Goal: Communication & Community: Connect with others

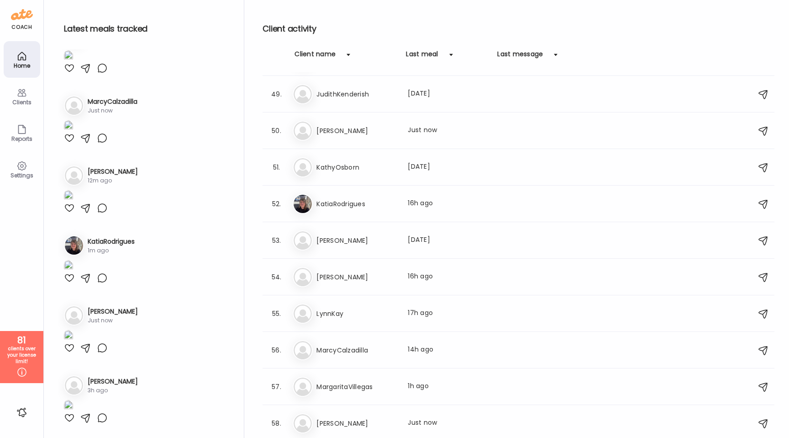
scroll to position [1823, 0]
click at [348, 63] on div at bounding box center [348, 55] width 18 height 18
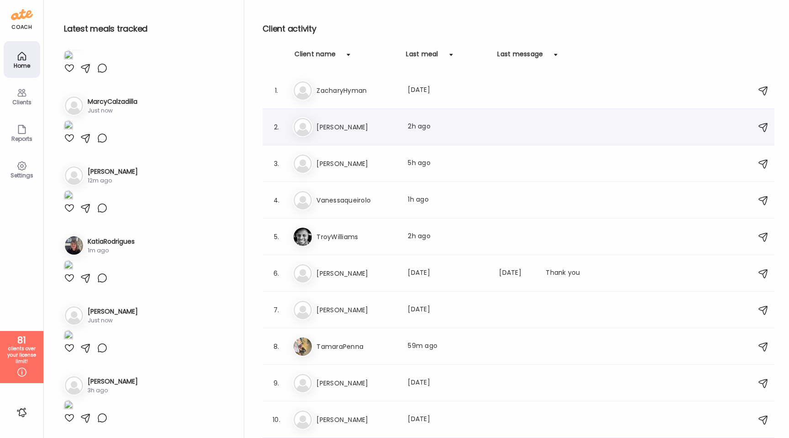
click at [356, 132] on h3 "[PERSON_NAME]" at bounding box center [357, 127] width 80 height 11
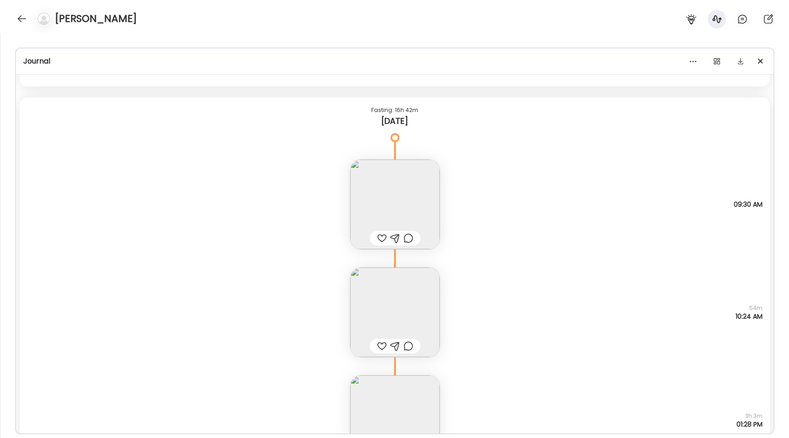
scroll to position [13943, 0]
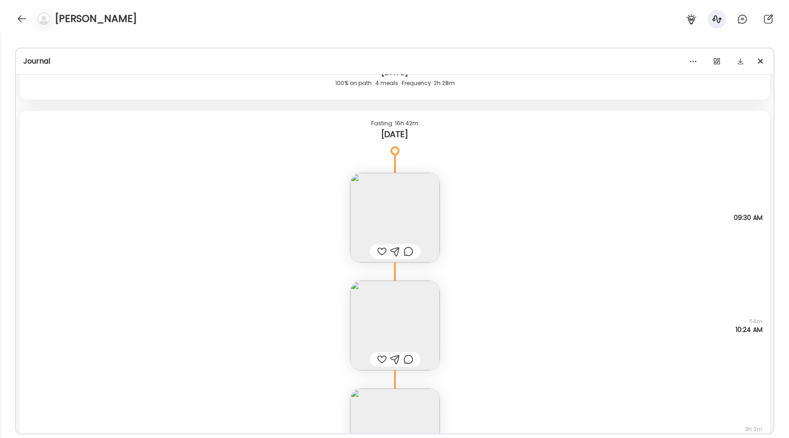
click at [365, 217] on img at bounding box center [395, 218] width 90 height 90
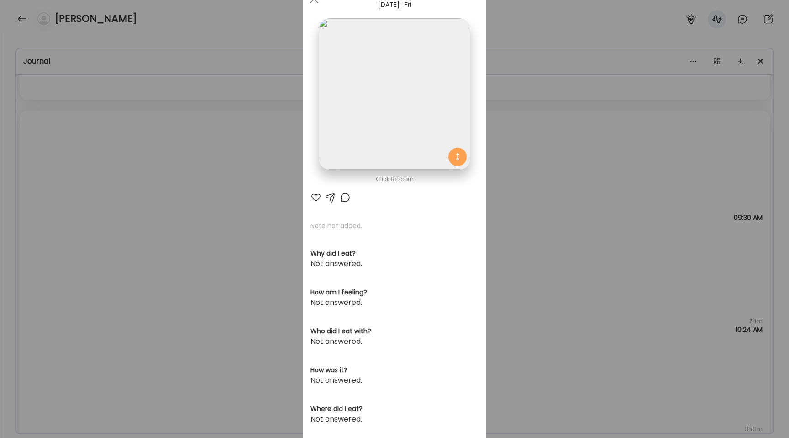
click at [372, 113] on img at bounding box center [394, 93] width 151 height 151
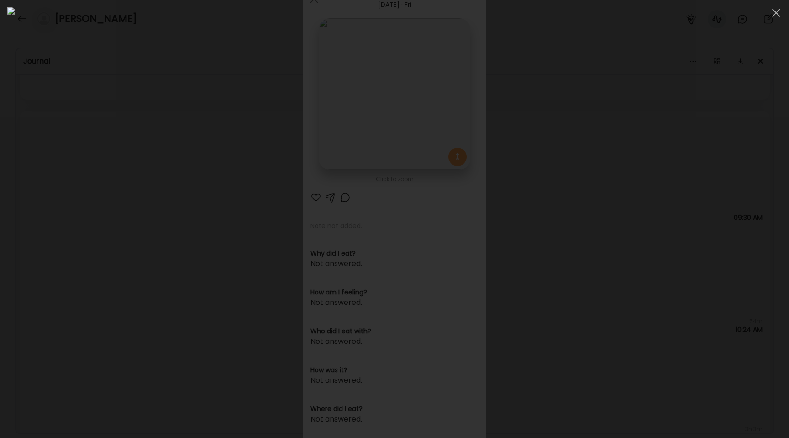
click at [121, 222] on div at bounding box center [394, 218] width 775 height 423
click at [121, 222] on div "Ate Coach Dashboard Wahoo! It’s official Take a moment to set up your Coach Pro…" at bounding box center [394, 219] width 789 height 438
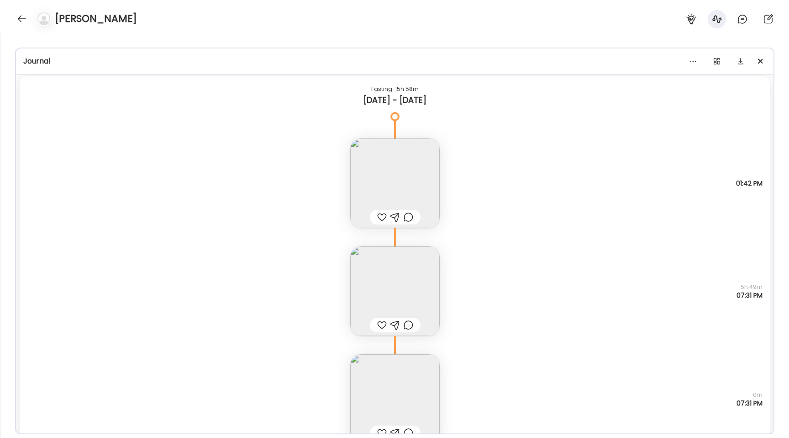
scroll to position [11242, 0]
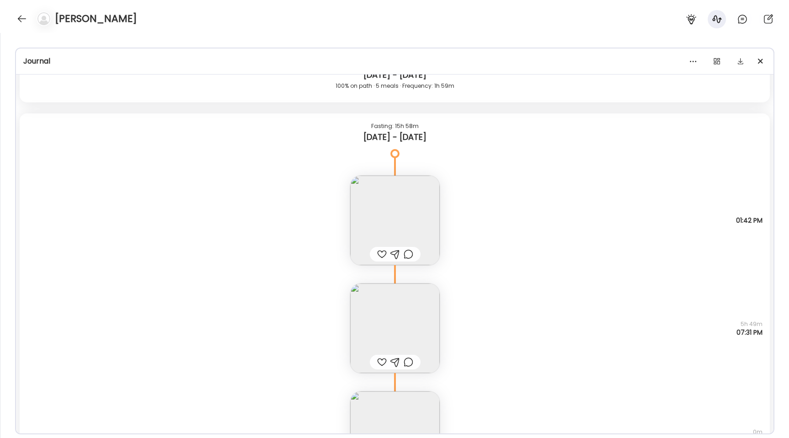
click at [388, 316] on img at bounding box center [395, 328] width 90 height 90
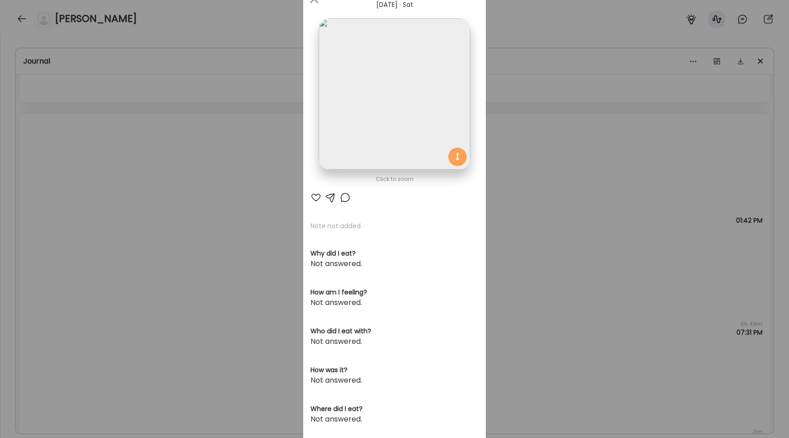
click at [374, 104] on img at bounding box center [394, 93] width 151 height 151
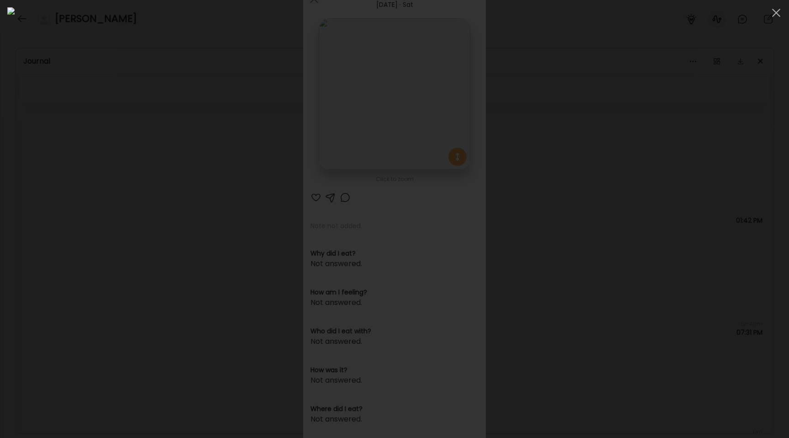
click at [117, 175] on div at bounding box center [394, 218] width 775 height 423
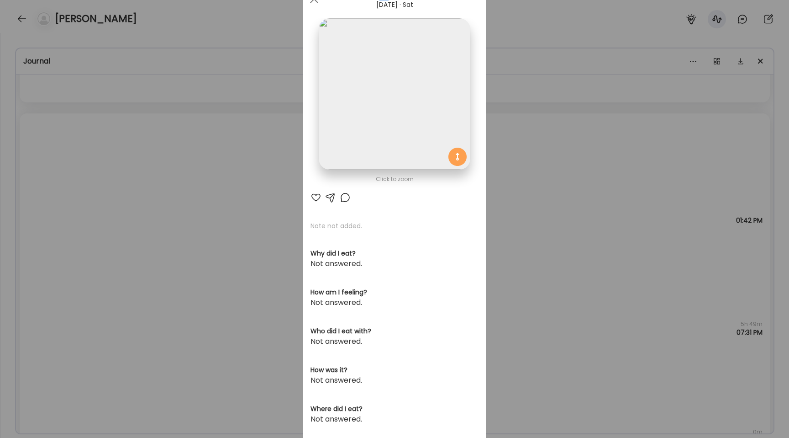
click at [117, 175] on div "Ate Coach Dashboard Wahoo! It’s official Take a moment to set up your Coach Pro…" at bounding box center [394, 219] width 789 height 438
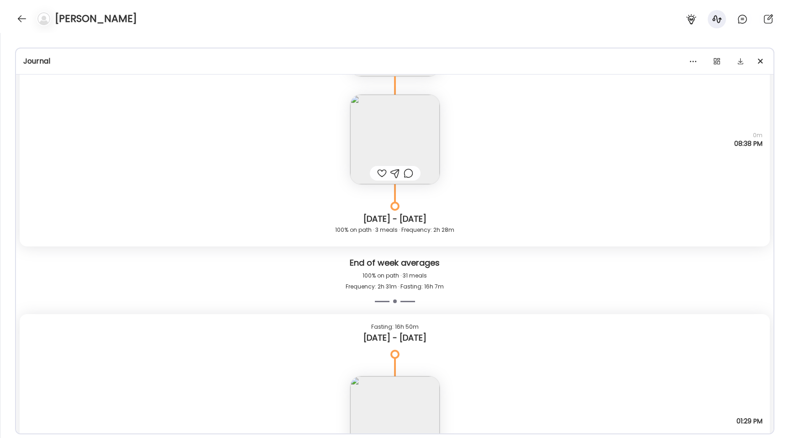
scroll to position [8365, 0]
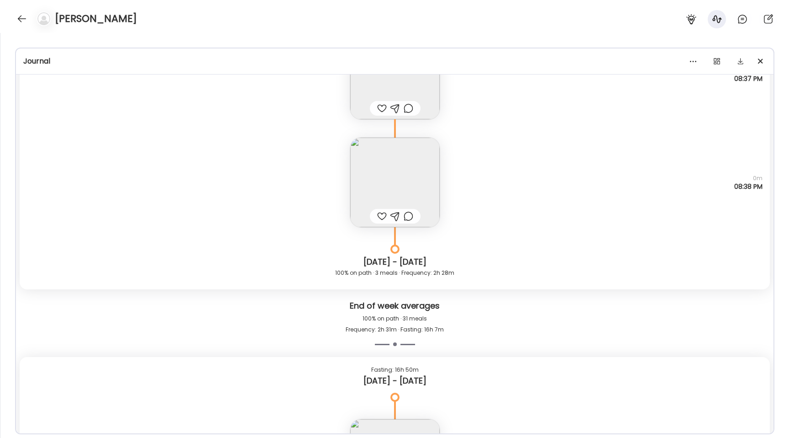
click at [391, 169] on img at bounding box center [395, 182] width 90 height 90
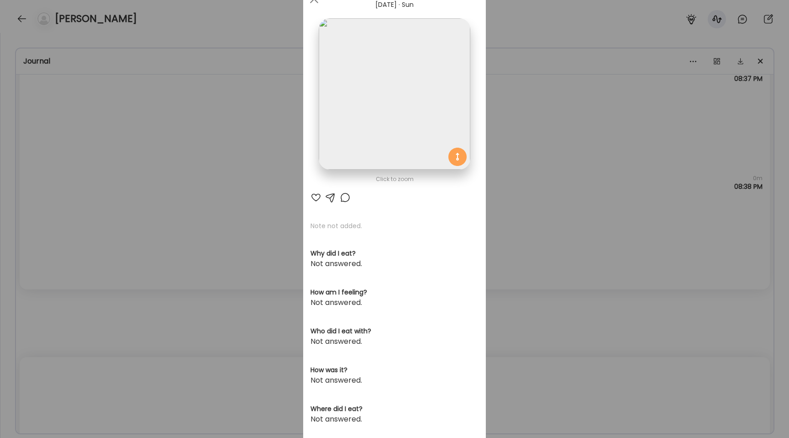
click at [374, 103] on img at bounding box center [394, 93] width 151 height 151
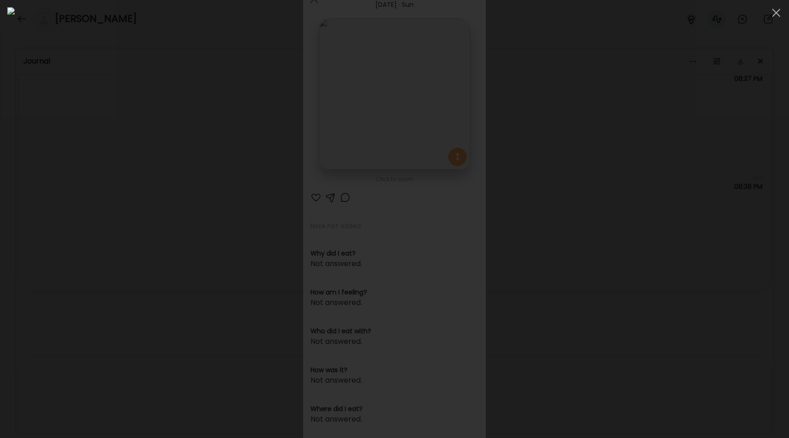
click at [96, 180] on div at bounding box center [394, 218] width 775 height 423
click at [96, 180] on div "Ate Coach Dashboard Wahoo! It’s official Take a moment to set up your Coach Pro…" at bounding box center [394, 219] width 789 height 438
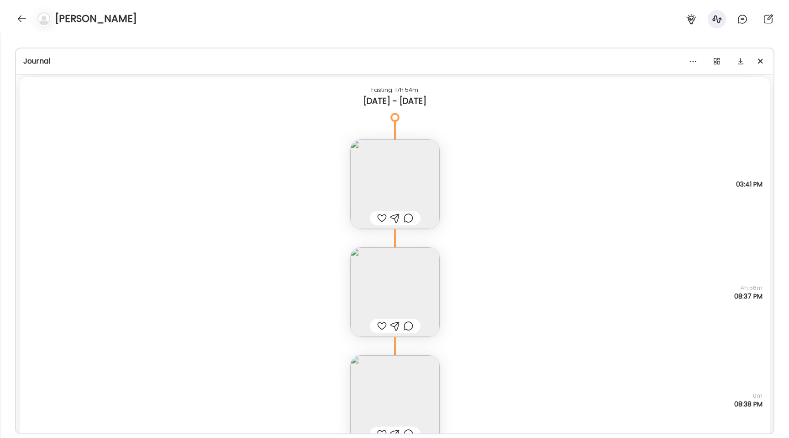
scroll to position [8144, 0]
click at [380, 275] on img at bounding box center [395, 296] width 90 height 90
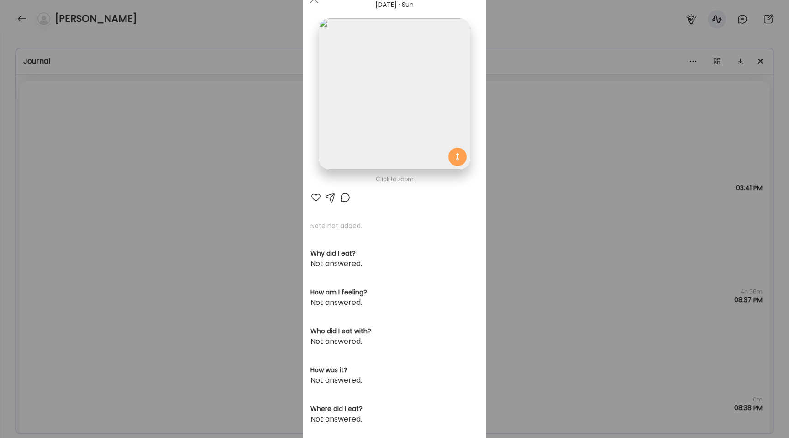
click at [357, 147] on img at bounding box center [394, 93] width 151 height 151
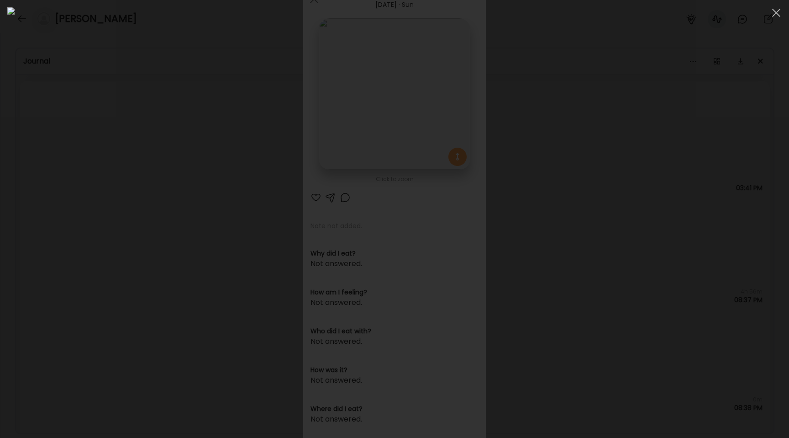
click at [90, 197] on div at bounding box center [394, 218] width 775 height 423
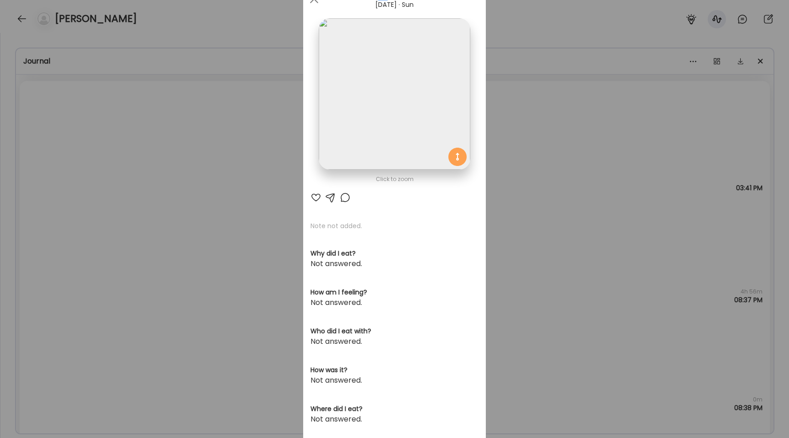
click at [90, 197] on div "Ate Coach Dashboard Wahoo! It’s official Take a moment to set up your Coach Pro…" at bounding box center [394, 219] width 789 height 438
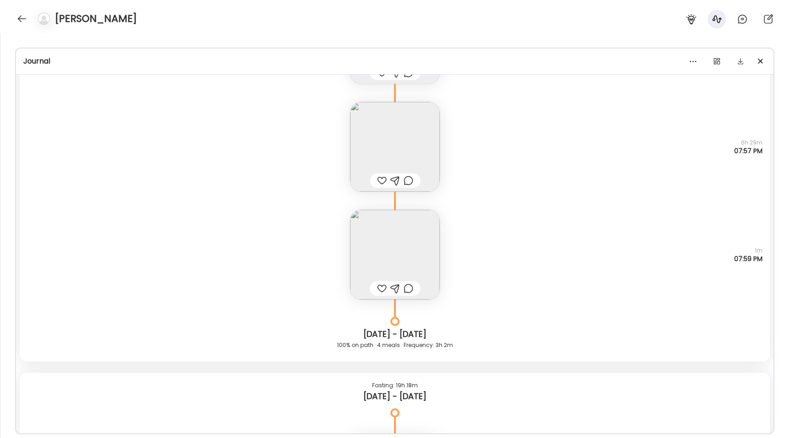
scroll to position [7084, 0]
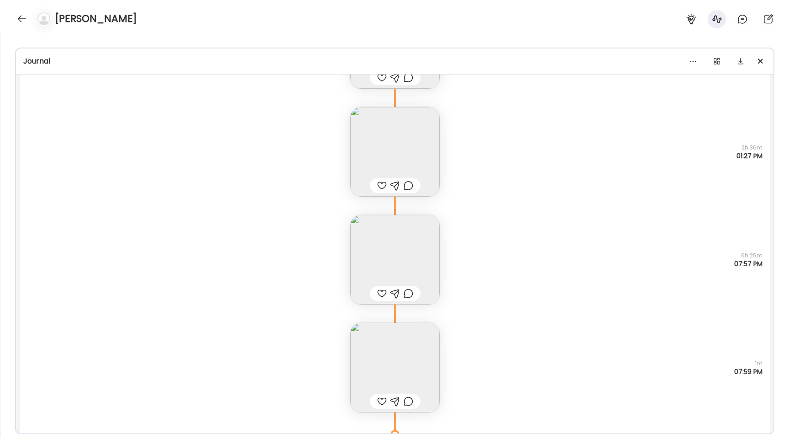
click at [361, 340] on img at bounding box center [395, 367] width 90 height 90
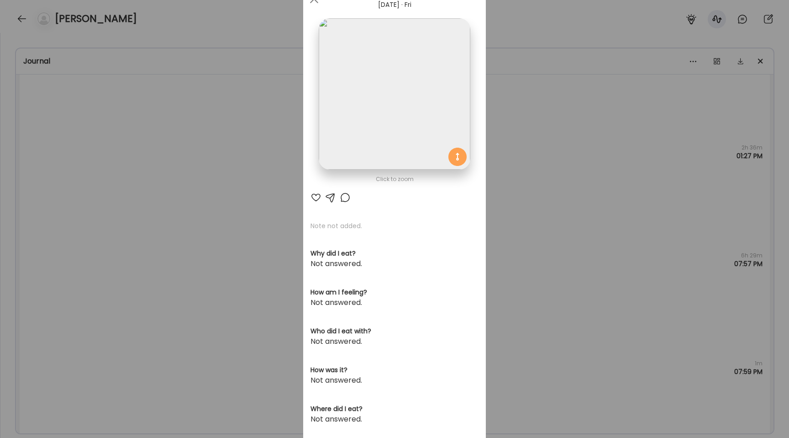
click at [358, 120] on img at bounding box center [394, 93] width 151 height 151
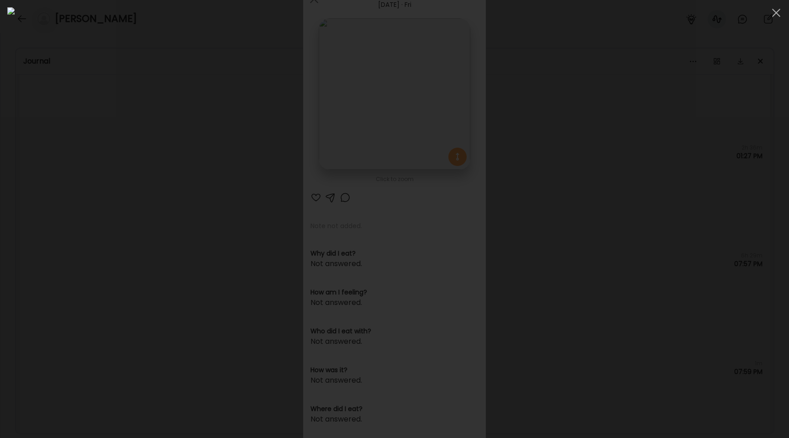
click at [67, 162] on div at bounding box center [394, 218] width 775 height 423
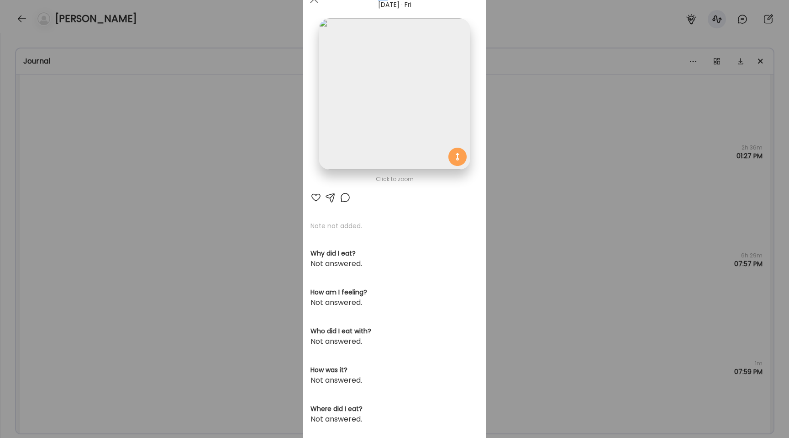
click at [67, 162] on div "Ate Coach Dashboard Wahoo! It’s official Take a moment to set up your Coach Pro…" at bounding box center [394, 219] width 789 height 438
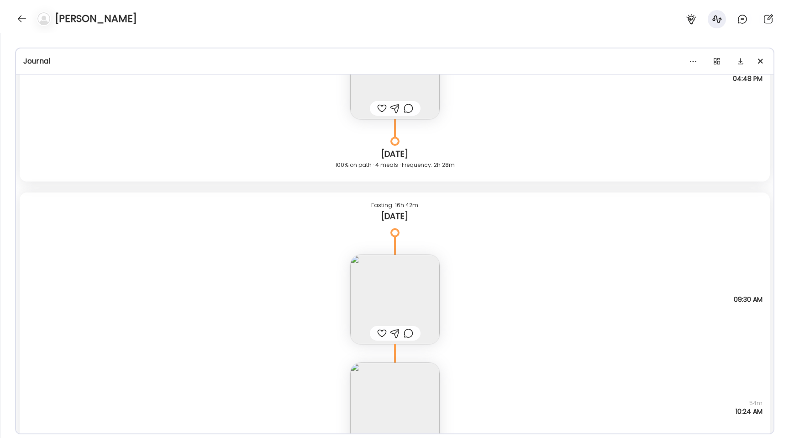
scroll to position [13897, 0]
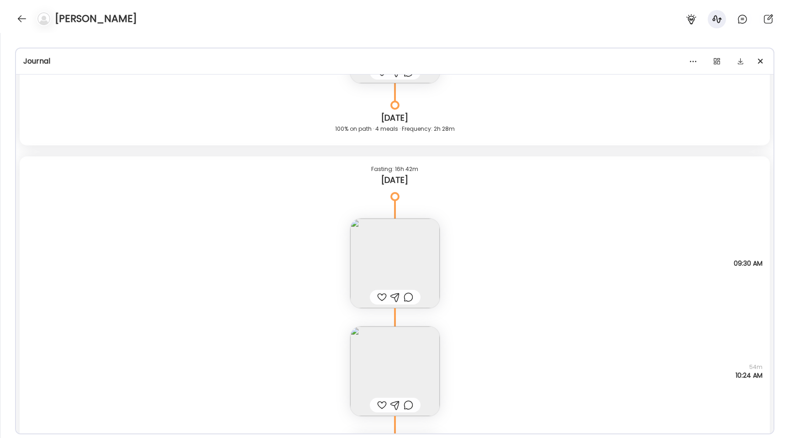
click at [382, 261] on img at bounding box center [395, 263] width 90 height 90
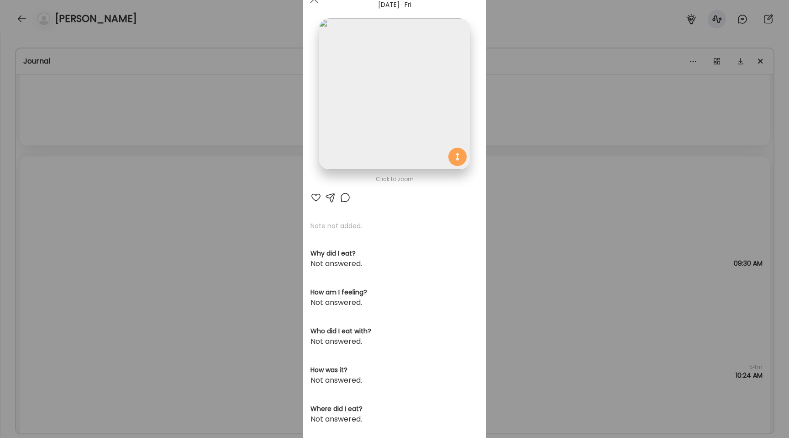
click at [400, 129] on img at bounding box center [394, 93] width 151 height 151
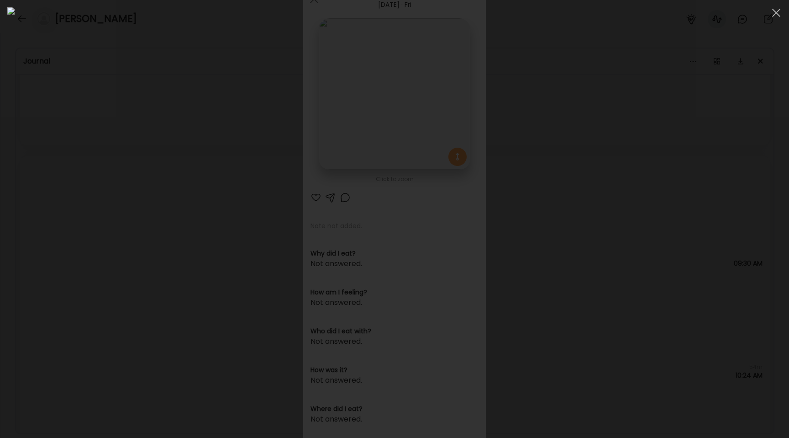
scroll to position [6400, 0]
click at [144, 242] on div at bounding box center [394, 218] width 775 height 423
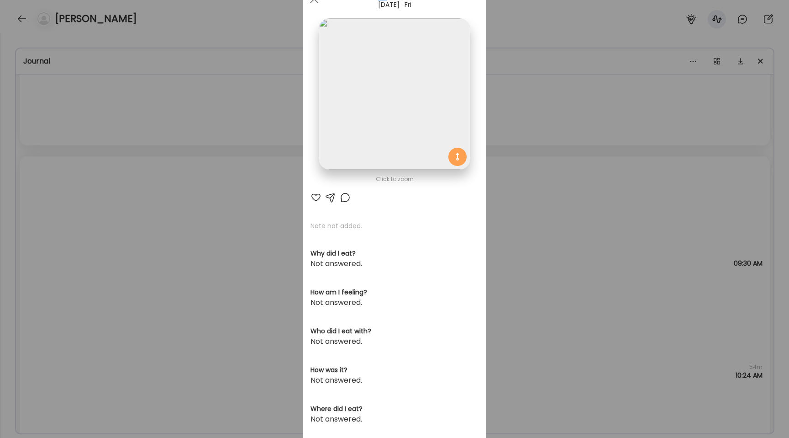
click at [144, 242] on div "Ate Coach Dashboard Wahoo! It’s official Take a moment to set up your Coach Pro…" at bounding box center [394, 219] width 789 height 438
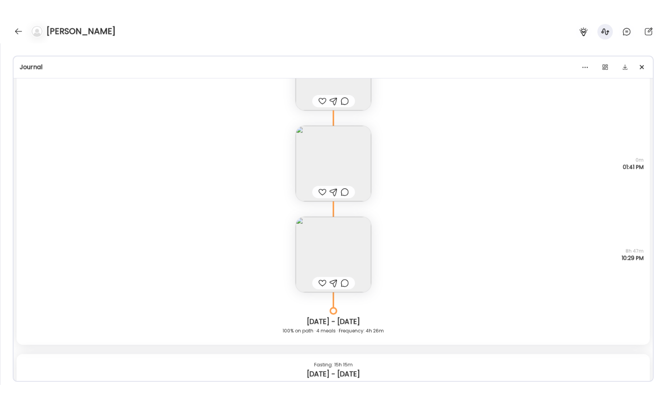
scroll to position [10199, 0]
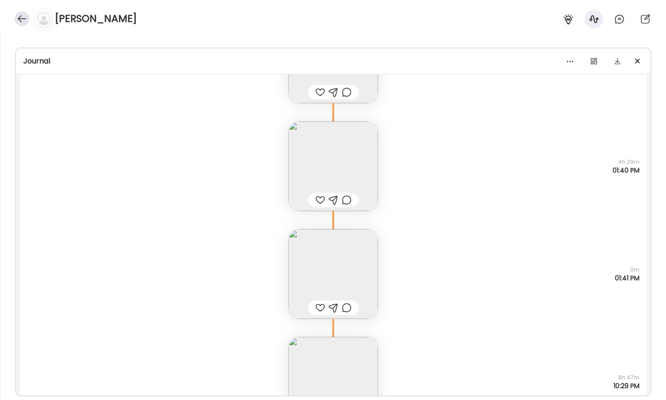
click at [19, 21] on div at bounding box center [22, 18] width 15 height 15
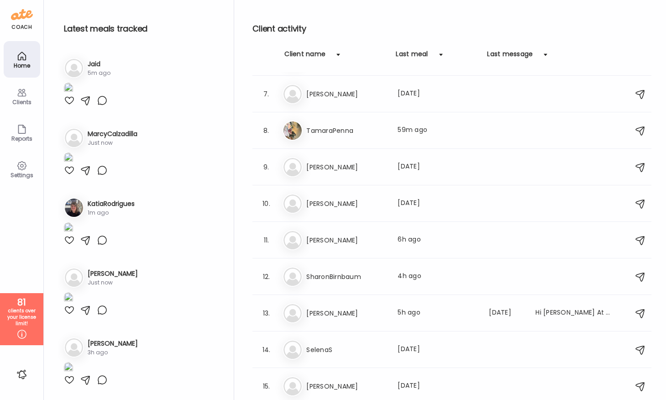
scroll to position [230, 0]
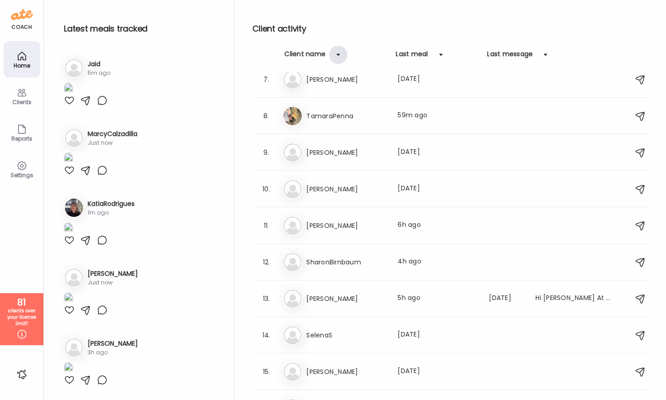
click at [333, 61] on div at bounding box center [338, 55] width 18 height 18
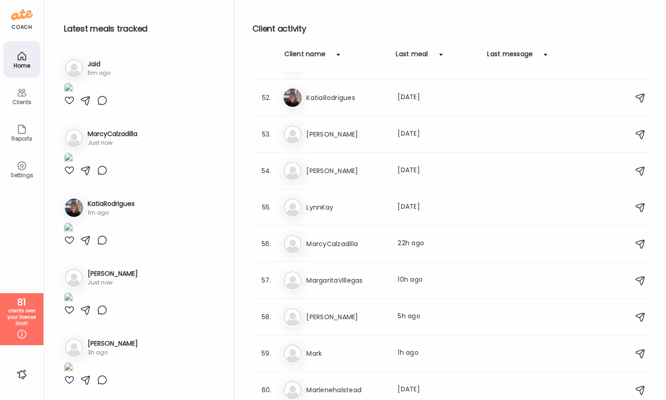
scroll to position [1833, 0]
